Goal: Task Accomplishment & Management: Complete application form

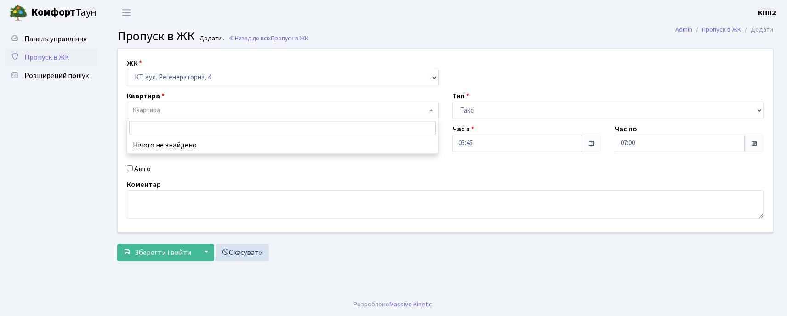
select select "271"
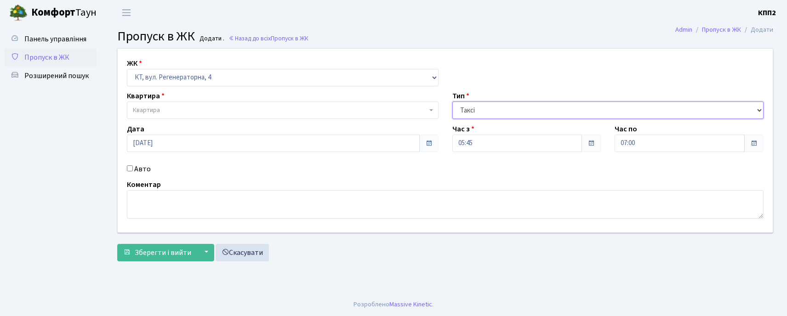
click at [499, 114] on select "- Доставка Таксі Гості Сервіс" at bounding box center [608, 110] width 312 height 17
select select "3"
click at [452, 102] on select "- Доставка Таксі Гості Сервіс" at bounding box center [608, 110] width 312 height 17
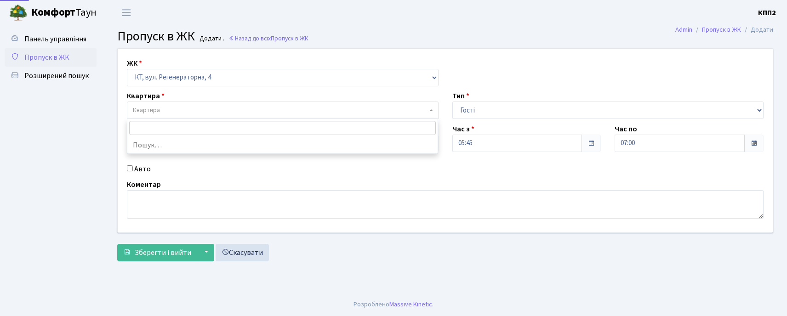
click at [181, 102] on span "Квартира" at bounding box center [283, 110] width 312 height 17
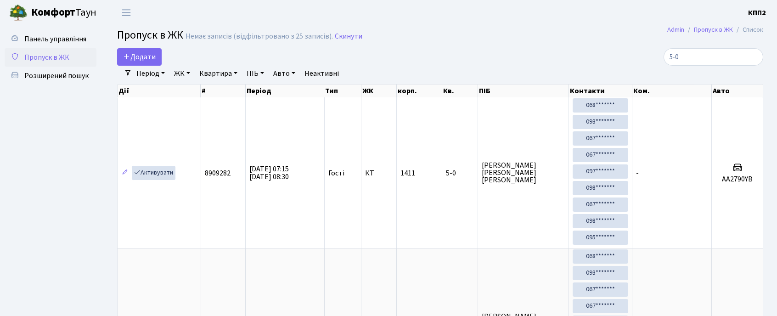
select select "25"
click at [751, 56] on input "5-0" at bounding box center [714, 56] width 100 height 17
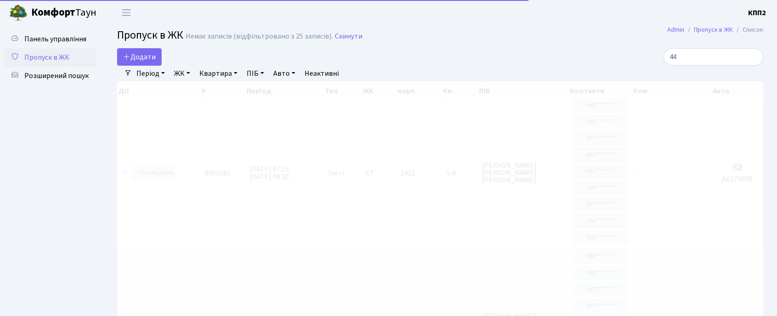
type input "445"
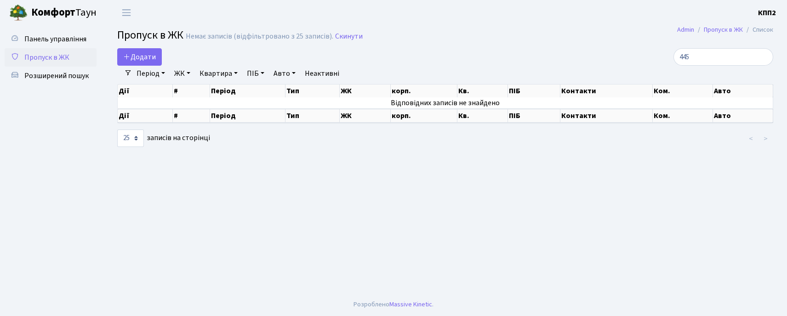
click at [763, 59] on input "445" at bounding box center [723, 56] width 100 height 17
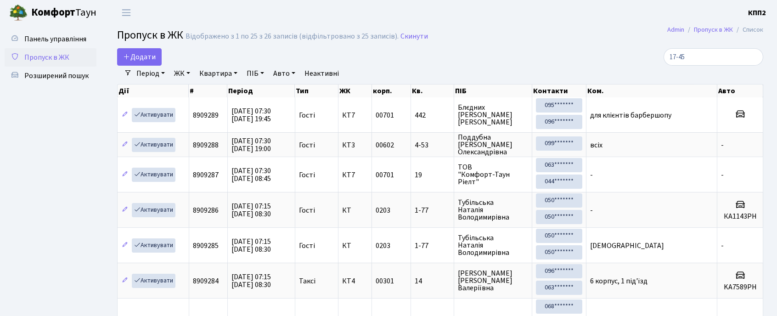
type input "17-455"
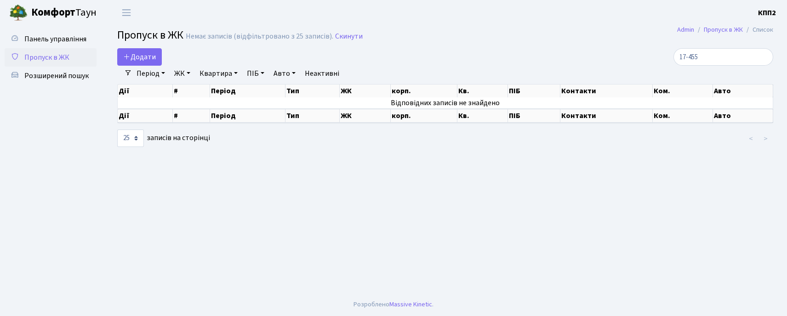
click at [763, 59] on input "17-455" at bounding box center [723, 56] width 100 height 17
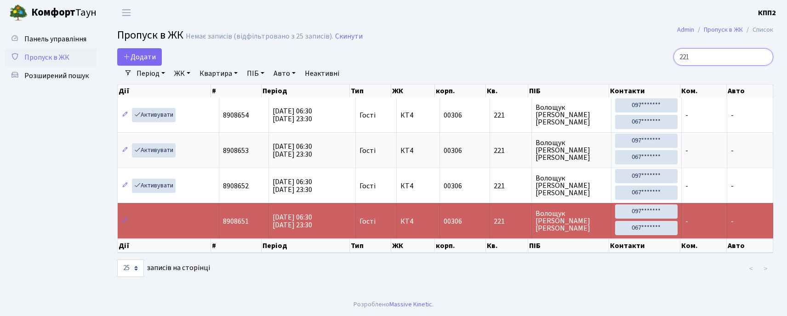
type input "221"
click at [761, 56] on input "221" at bounding box center [723, 56] width 100 height 17
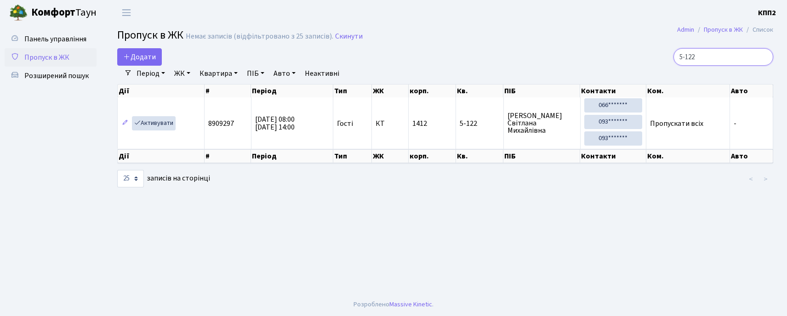
type input "5-122"
